Goal: Information Seeking & Learning: Learn about a topic

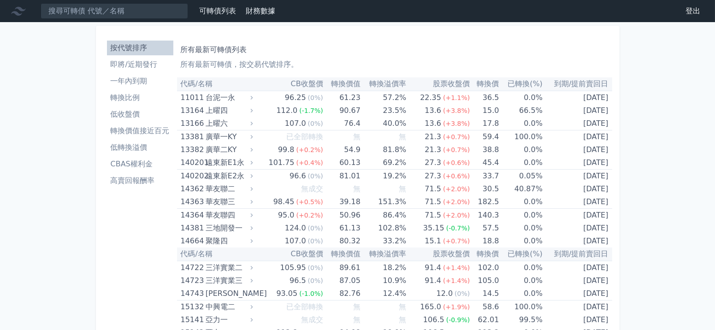
click at [124, 60] on li "即將/近期發行" at bounding box center [140, 64] width 66 height 11
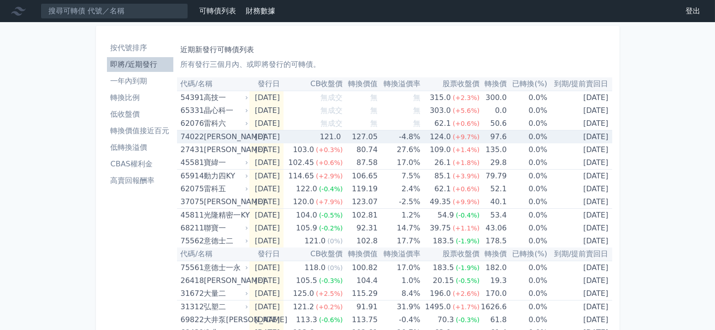
click at [204, 133] on div "[PERSON_NAME]" at bounding box center [225, 136] width 42 height 13
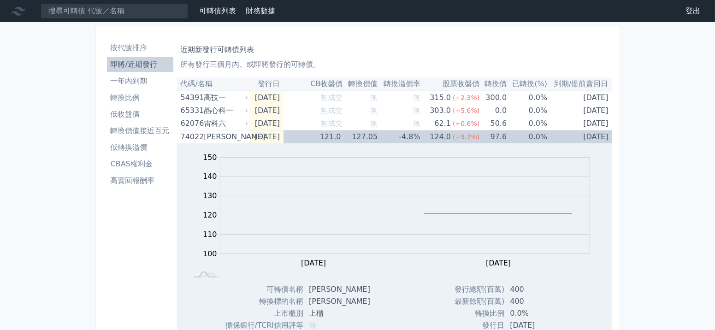
click at [136, 62] on li "即將/近期發行" at bounding box center [140, 64] width 66 height 11
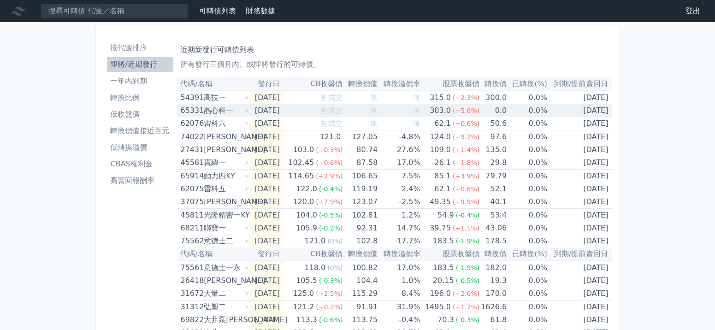
click at [204, 111] on div "晶心科一" at bounding box center [225, 110] width 42 height 13
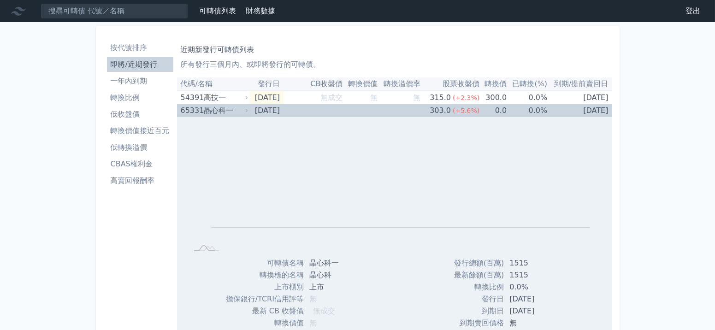
click at [204, 111] on div "晶心科一" at bounding box center [225, 110] width 42 height 13
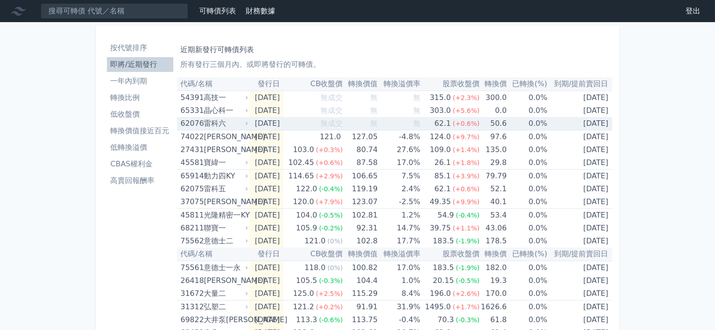
click at [222, 118] on div "雷科六" at bounding box center [225, 123] width 42 height 13
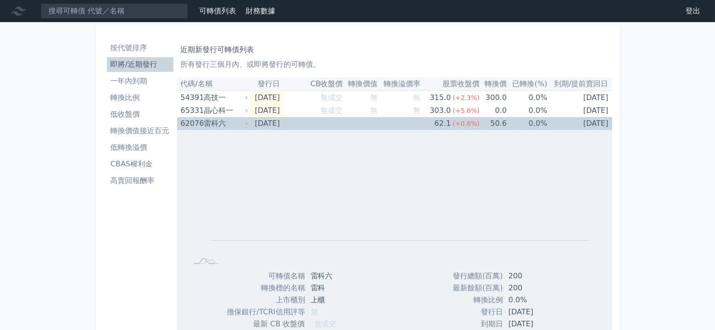
click at [222, 118] on div "雷科六" at bounding box center [225, 123] width 42 height 13
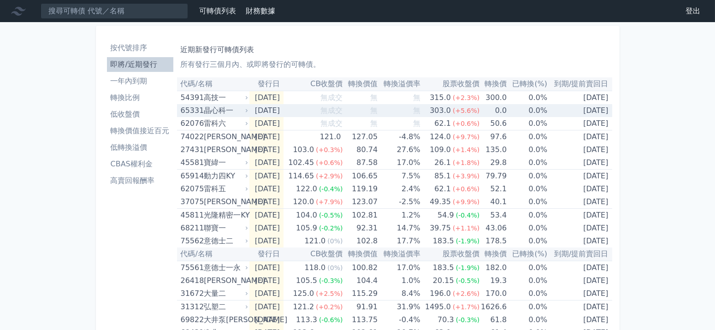
click at [220, 108] on div "晶心科一" at bounding box center [225, 110] width 42 height 13
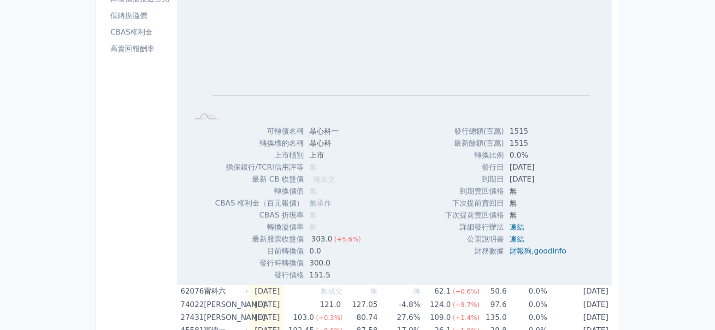
scroll to position [138, 0]
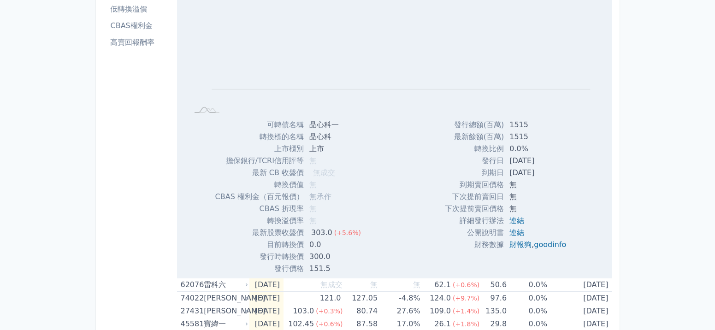
click at [325, 258] on td "300.0" at bounding box center [336, 257] width 65 height 12
drag, startPoint x: 315, startPoint y: 231, endPoint x: 334, endPoint y: 256, distance: 31.3
click at [338, 232] on td "303.0 (+5.6%)" at bounding box center [336, 233] width 65 height 12
drag, startPoint x: 318, startPoint y: 256, endPoint x: 340, endPoint y: 259, distance: 22.8
click at [340, 259] on td "300.0" at bounding box center [336, 257] width 65 height 12
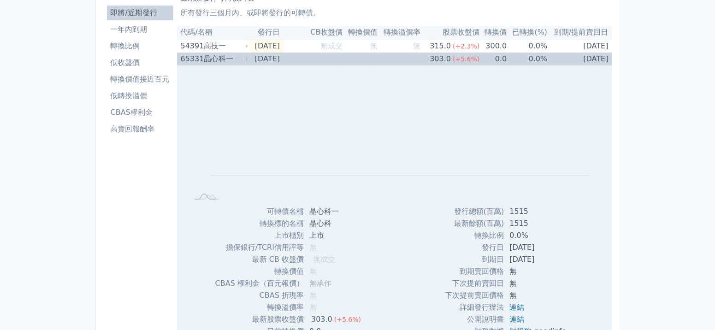
scroll to position [0, 0]
